Goal: Transaction & Acquisition: Purchase product/service

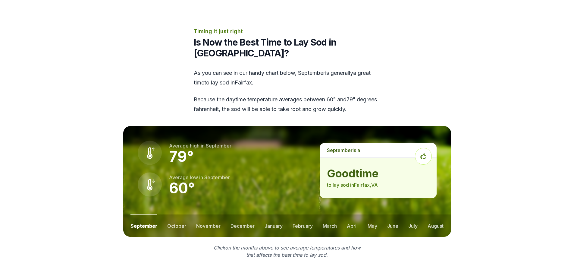
scroll to position [753, 0]
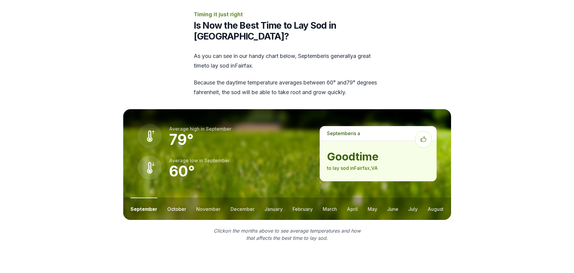
click at [181, 197] on button "october" at bounding box center [176, 208] width 19 height 22
click at [198, 197] on button "november" at bounding box center [208, 208] width 24 height 22
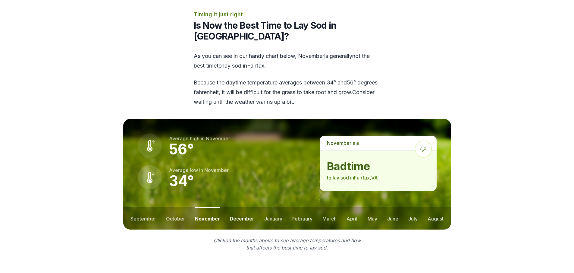
click at [235, 207] on button "december" at bounding box center [242, 218] width 24 height 22
click at [270, 207] on button "january" at bounding box center [273, 218] width 18 height 22
click at [305, 207] on button "february" at bounding box center [303, 218] width 20 height 22
click at [325, 207] on button "march" at bounding box center [330, 218] width 14 height 22
click at [347, 207] on button "april" at bounding box center [352, 218] width 11 height 22
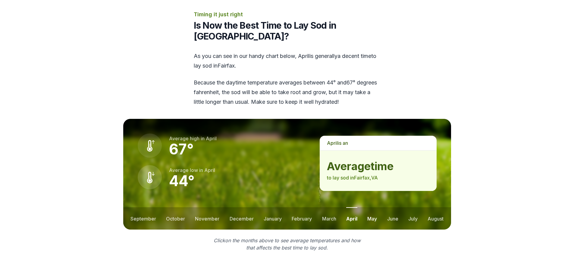
click at [375, 207] on button "may" at bounding box center [372, 218] width 10 height 22
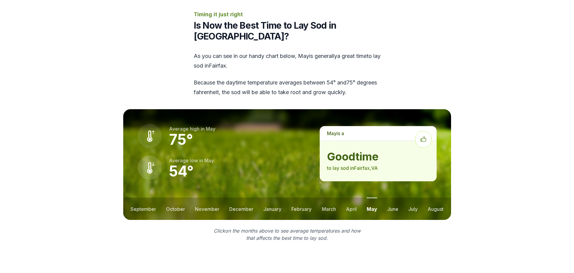
click at [398, 197] on ul "september october november december january february march april may june july …" at bounding box center [287, 208] width 328 height 22
click at [394, 197] on button "june" at bounding box center [392, 208] width 11 height 22
click at [412, 197] on button "july" at bounding box center [412, 208] width 9 height 22
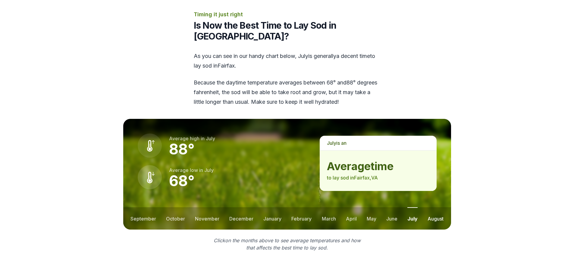
click at [433, 207] on button "august" at bounding box center [435, 218] width 16 height 22
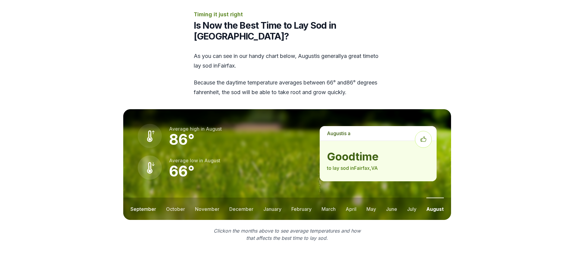
click at [143, 197] on button "september" at bounding box center [143, 208] width 26 height 22
click at [168, 197] on button "october" at bounding box center [176, 208] width 19 height 22
click at [150, 197] on button "september" at bounding box center [143, 208] width 26 height 22
click at [173, 197] on button "october" at bounding box center [176, 208] width 19 height 22
click at [443, 197] on button "august" at bounding box center [435, 208] width 16 height 22
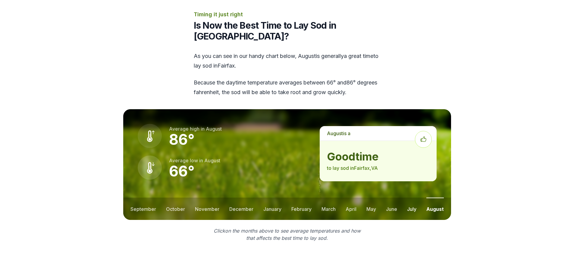
click at [410, 197] on button "july" at bounding box center [411, 208] width 9 height 22
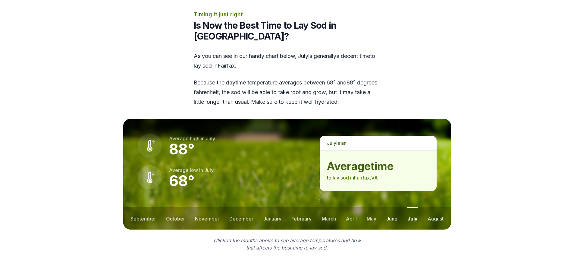
click at [393, 207] on button "june" at bounding box center [391, 218] width 11 height 22
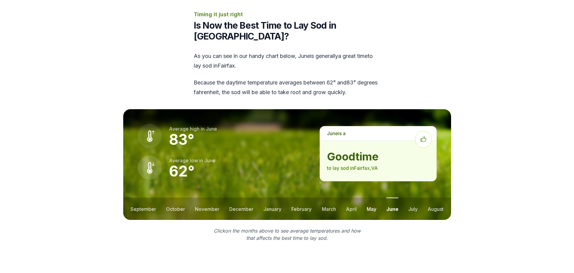
click at [376, 197] on button "may" at bounding box center [372, 208] width 10 height 22
click at [376, 197] on button "may" at bounding box center [372, 208] width 11 height 22
click at [355, 197] on button "april" at bounding box center [351, 208] width 11 height 22
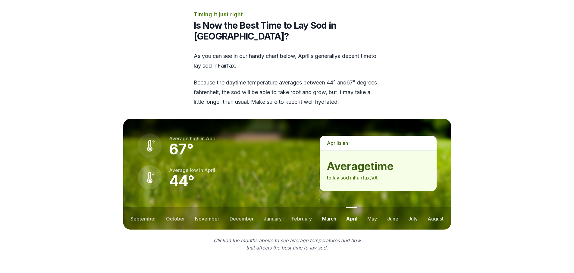
click at [327, 207] on button "march" at bounding box center [329, 218] width 14 height 22
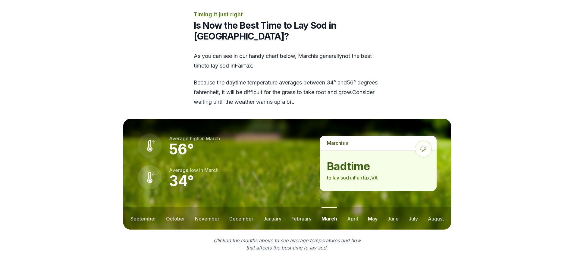
click at [368, 207] on button "may" at bounding box center [373, 218] width 10 height 22
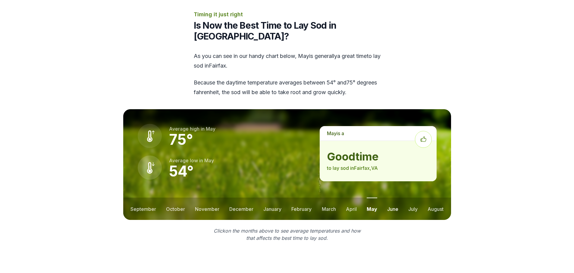
click at [387, 197] on button "june" at bounding box center [392, 208] width 11 height 22
click at [413, 197] on button "july" at bounding box center [412, 208] width 9 height 22
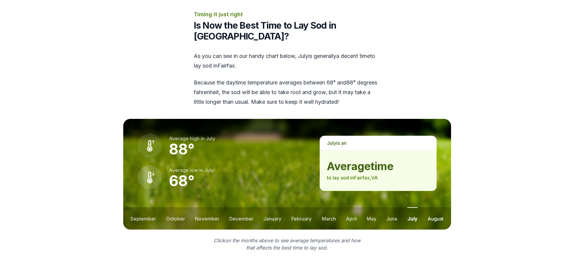
click at [433, 207] on button "august" at bounding box center [435, 218] width 16 height 22
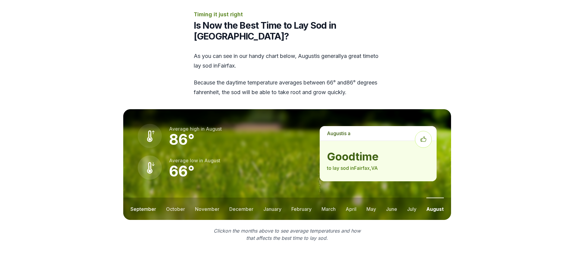
click at [148, 197] on button "september" at bounding box center [143, 208] width 26 height 22
click at [170, 197] on button "october" at bounding box center [176, 208] width 19 height 22
click at [147, 197] on button "september" at bounding box center [143, 208] width 26 height 22
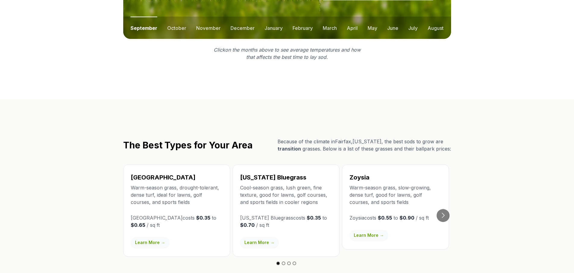
scroll to position [994, 0]
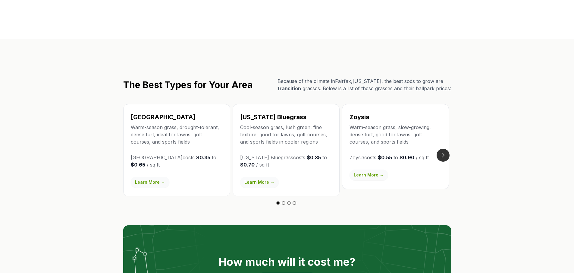
click at [446, 148] on button "Go to next slide" at bounding box center [442, 154] width 13 height 13
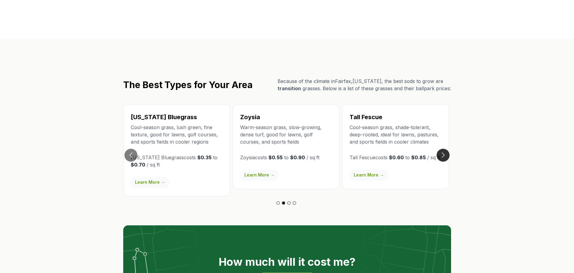
click at [447, 148] on button "Go to next slide" at bounding box center [442, 154] width 13 height 13
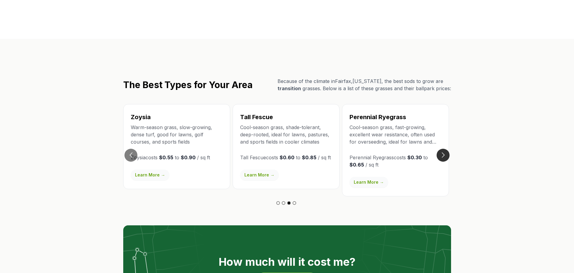
click at [447, 148] on button "Go to next slide" at bounding box center [442, 154] width 13 height 13
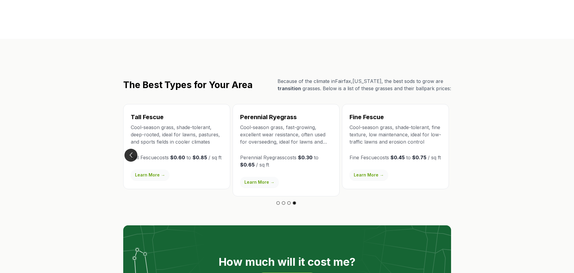
click at [133, 148] on button "Go to previous slide" at bounding box center [130, 154] width 13 height 13
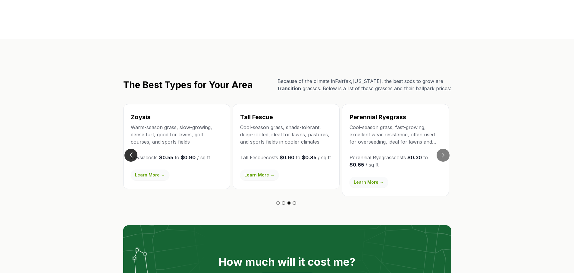
click at [133, 148] on button "Go to previous slide" at bounding box center [130, 154] width 13 height 13
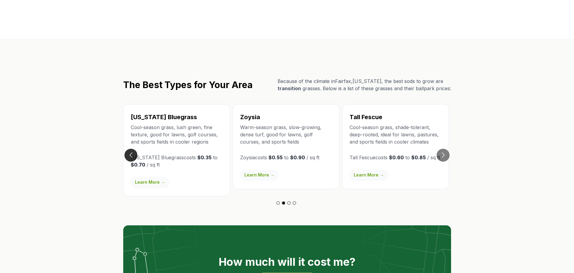
click at [133, 148] on button "Go to previous slide" at bounding box center [130, 154] width 13 height 13
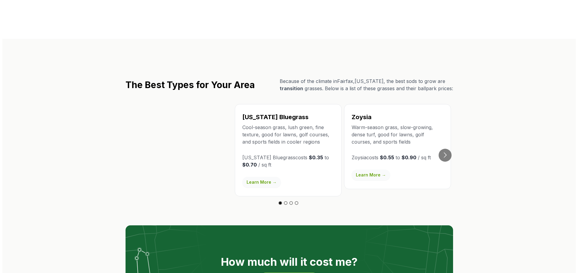
scroll to position [1114, 0]
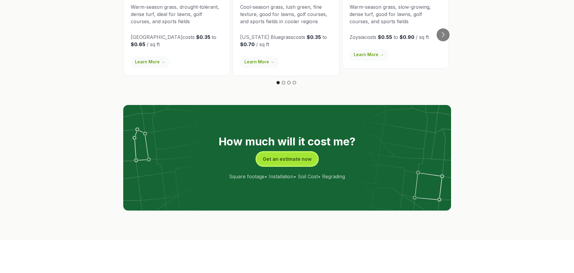
click at [273, 152] on button "Get an estimate now" at bounding box center [287, 158] width 61 height 13
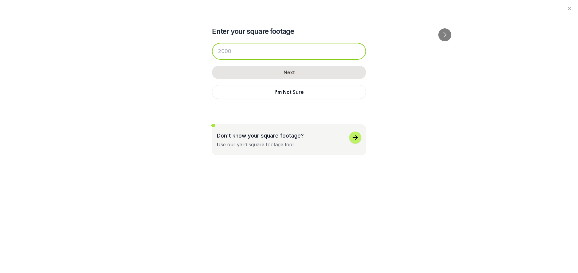
click at [279, 55] on input "number" at bounding box center [289, 51] width 154 height 17
click at [253, 55] on input "number" at bounding box center [289, 51] width 154 height 17
type input "3"
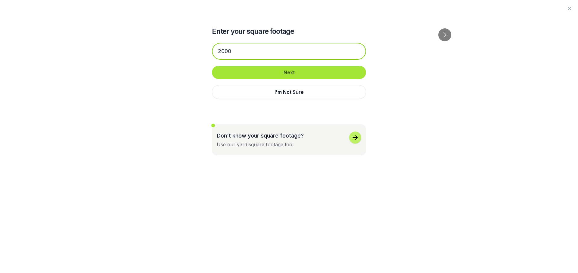
type input "2000"
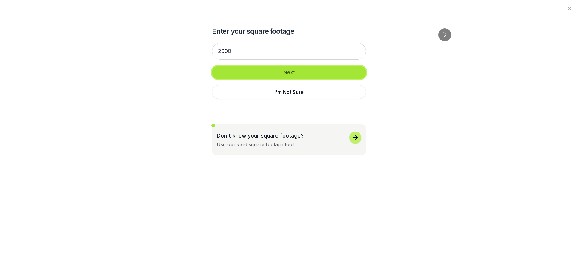
click at [280, 70] on button "Next" at bounding box center [289, 72] width 154 height 13
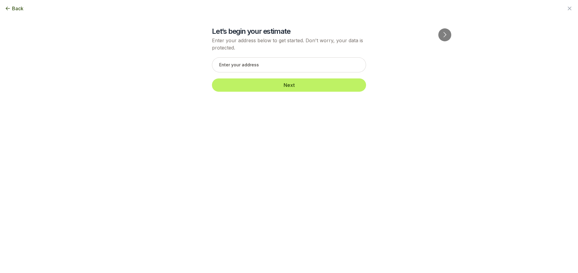
click at [24, 9] on div "Back" at bounding box center [289, 8] width 578 height 17
click at [20, 9] on span "Back" at bounding box center [17, 8] width 11 height 7
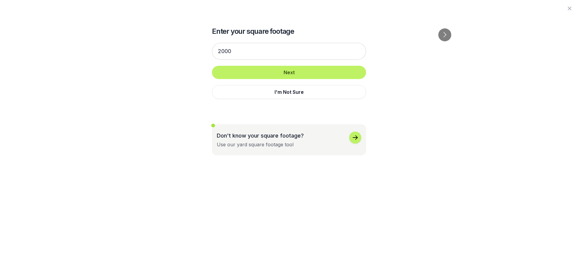
click at [294, 147] on div "Don't know your square footage? Use our yard square footage tool" at bounding box center [260, 139] width 87 height 17
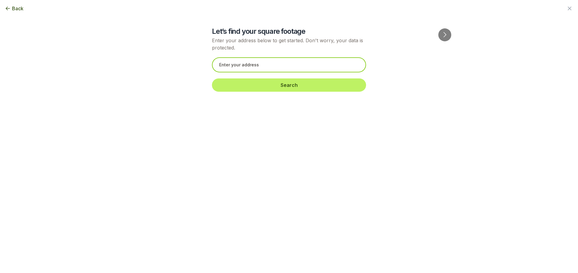
click at [266, 69] on input "text" at bounding box center [289, 64] width 154 height 15
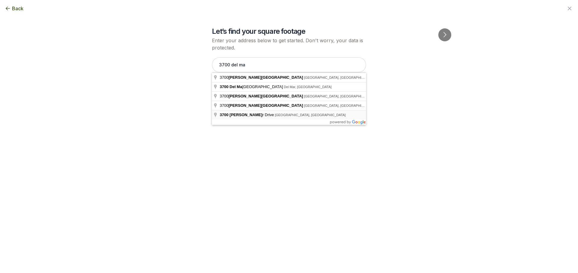
type input "[STREET_ADDRESS]"
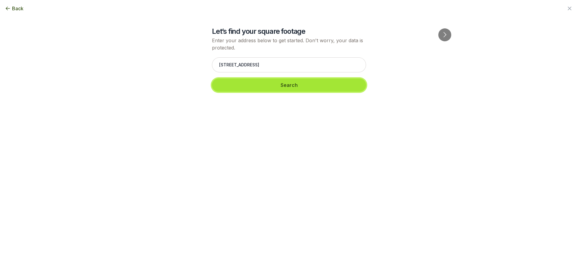
click at [313, 91] on button "Search" at bounding box center [289, 84] width 154 height 13
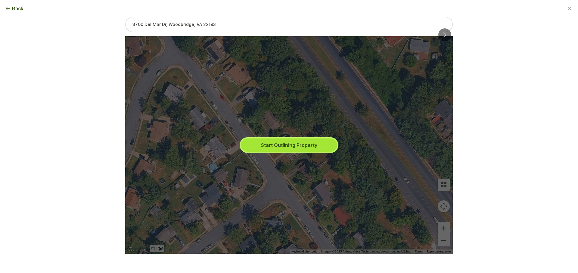
click at [293, 144] on button "Start Outlining Property" at bounding box center [289, 144] width 96 height 13
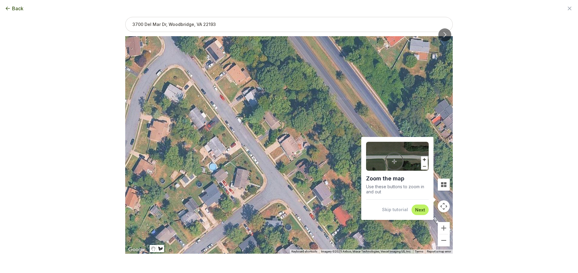
click at [420, 210] on button "Next" at bounding box center [420, 210] width 10 height 6
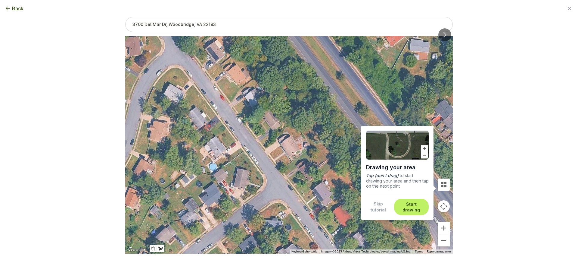
click at [420, 210] on button "Start drawing" at bounding box center [411, 207] width 27 height 12
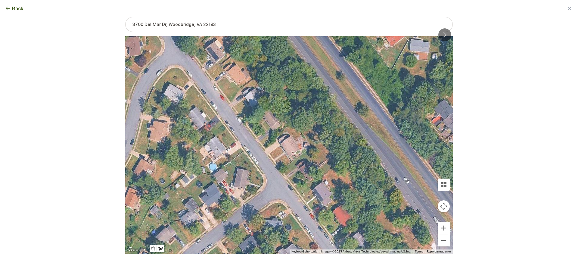
click at [270, 153] on div at bounding box center [289, 144] width 328 height 217
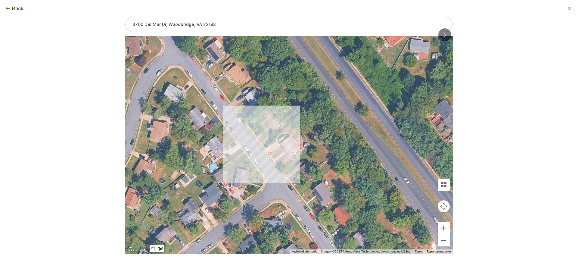
click at [279, 168] on div at bounding box center [289, 144] width 328 height 217
click at [291, 161] on div at bounding box center [289, 144] width 328 height 217
click at [280, 146] on div at bounding box center [289, 144] width 328 height 217
click at [268, 154] on div at bounding box center [289, 144] width 328 height 217
click at [286, 139] on button "Close" at bounding box center [283, 142] width 14 height 14
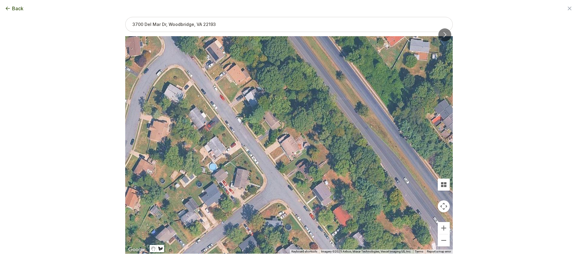
click at [266, 148] on div at bounding box center [289, 144] width 328 height 217
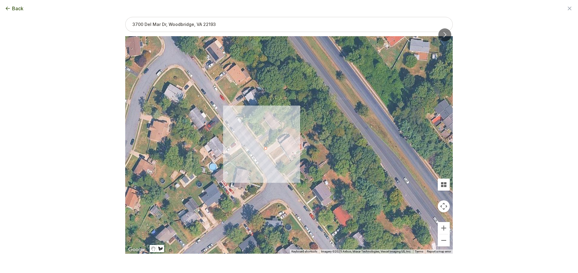
click at [264, 146] on div at bounding box center [289, 144] width 328 height 217
click at [271, 141] on div at bounding box center [289, 144] width 328 height 217
click at [272, 143] on div at bounding box center [289, 144] width 328 height 217
click at [265, 147] on div at bounding box center [289, 144] width 328 height 217
click at [276, 126] on button "Close" at bounding box center [270, 129] width 14 height 14
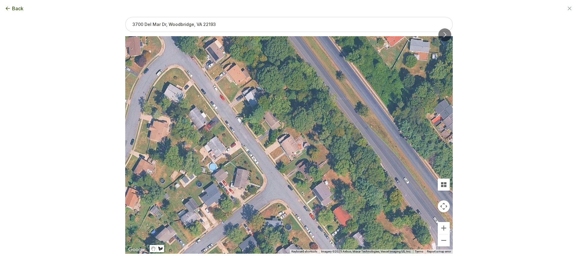
click at [268, 154] on div at bounding box center [289, 144] width 328 height 217
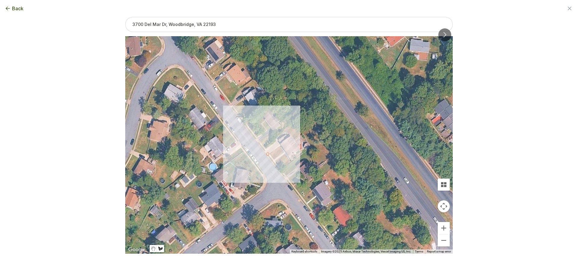
click at [279, 168] on div at bounding box center [289, 144] width 328 height 217
click at [277, 169] on div at bounding box center [289, 144] width 328 height 217
click at [276, 142] on button "Close" at bounding box center [275, 146] width 14 height 14
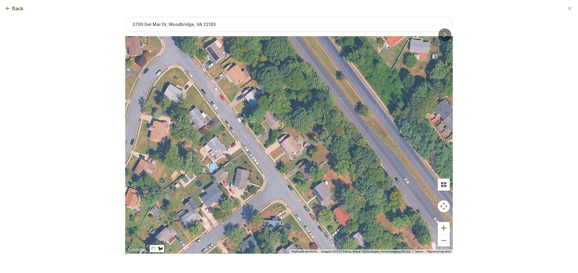
click at [268, 153] on div at bounding box center [289, 144] width 328 height 217
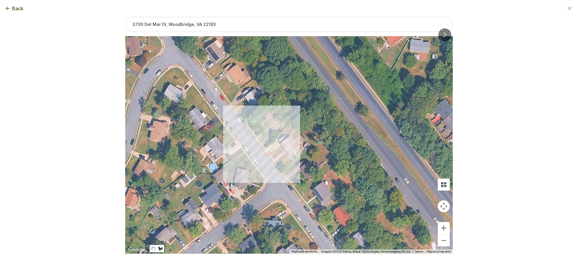
click at [280, 169] on div at bounding box center [289, 144] width 328 height 217
click at [277, 171] on div at bounding box center [289, 144] width 328 height 217
click at [266, 155] on div at bounding box center [289, 144] width 328 height 217
click at [268, 153] on div at bounding box center [289, 144] width 328 height 217
click at [278, 142] on button "Close" at bounding box center [274, 147] width 14 height 14
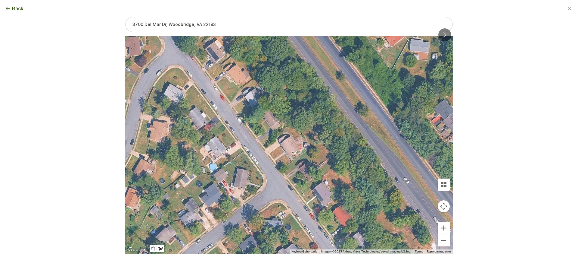
click at [16, 10] on span "Back" at bounding box center [17, 8] width 11 height 7
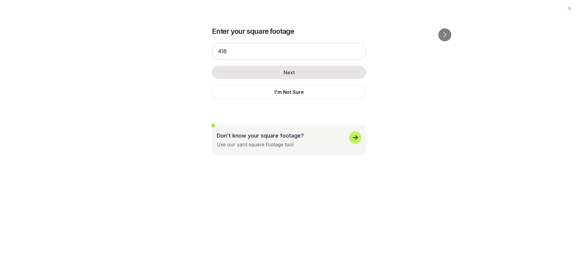
click at [236, 60] on div "418 Next I'm Not Sure" at bounding box center [289, 71] width 154 height 68
click at [238, 58] on input "418" at bounding box center [289, 51] width 154 height 17
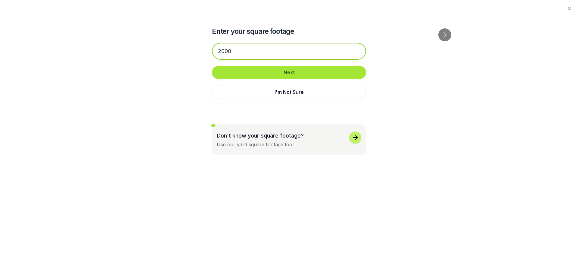
type input "2000"
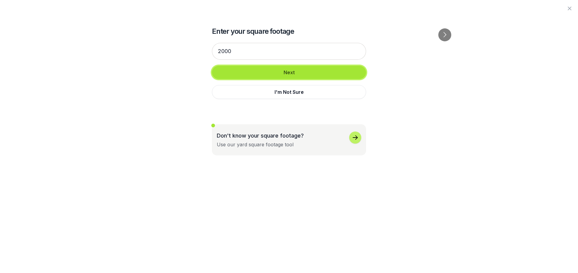
click at [254, 73] on button "Next" at bounding box center [289, 72] width 154 height 13
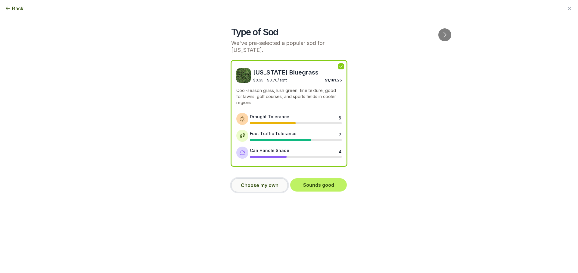
click at [272, 182] on button "Choose my own" at bounding box center [259, 185] width 57 height 14
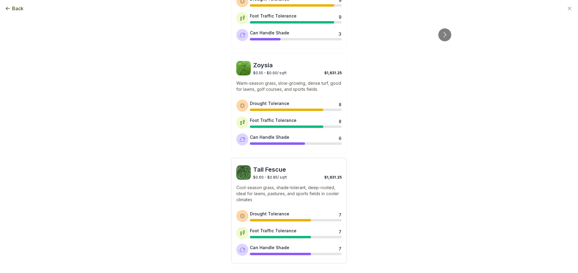
scroll to position [282, 0]
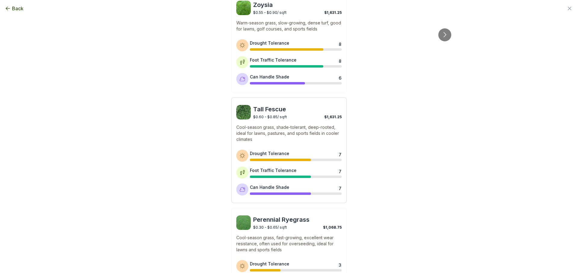
click at [286, 134] on p "Cool-season grass, shade-tolerant, deep-rooted, ideal for lawns, pastures, and …" at bounding box center [288, 133] width 105 height 18
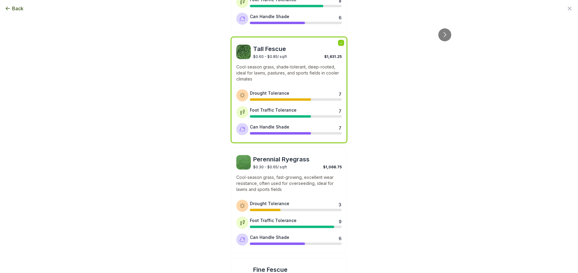
scroll to position [372, 0]
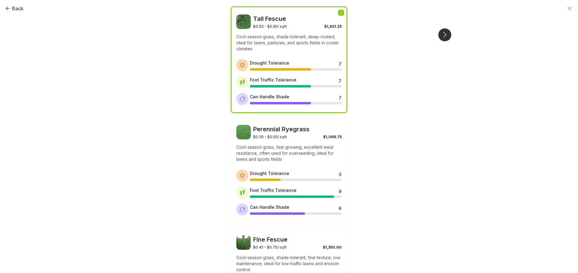
click at [442, 28] on button "Go to next slide" at bounding box center [444, 34] width 13 height 13
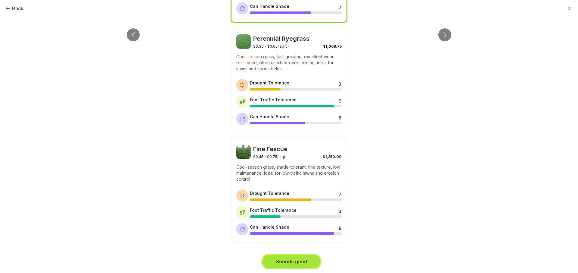
click at [294, 266] on button "Sounds good" at bounding box center [292, 260] width 58 height 13
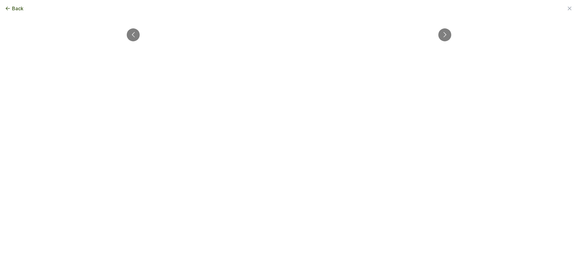
scroll to position [0, 0]
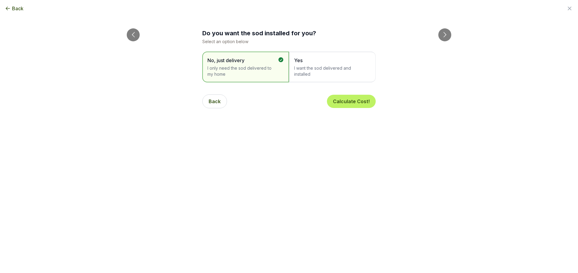
click at [329, 71] on span "I want the sod delivered and installed" at bounding box center [329, 71] width 70 height 12
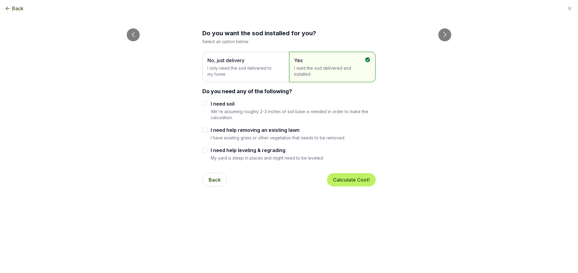
click at [227, 105] on label "I need soil" at bounding box center [293, 103] width 165 height 7
click at [207, 105] on input "I need soil" at bounding box center [204, 103] width 5 height 5
checkbox input "true"
click at [234, 130] on label "I need help removing an existing lawn" at bounding box center [278, 129] width 134 height 7
click at [207, 130] on input "I need help removing an existing lawn" at bounding box center [204, 129] width 5 height 5
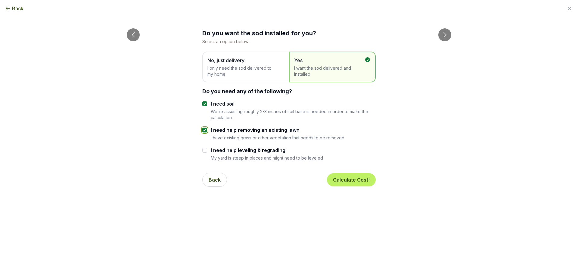
checkbox input "true"
click at [358, 180] on button "Calculate Cost!" at bounding box center [351, 179] width 49 height 13
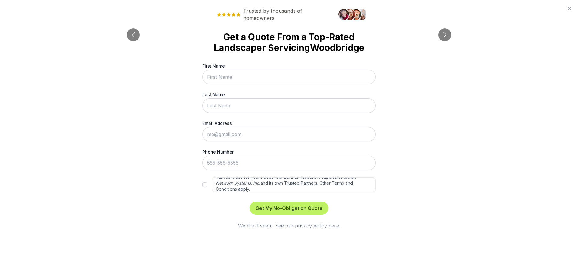
scroll to position [27, 0]
